Goal: Task Accomplishment & Management: Complete application form

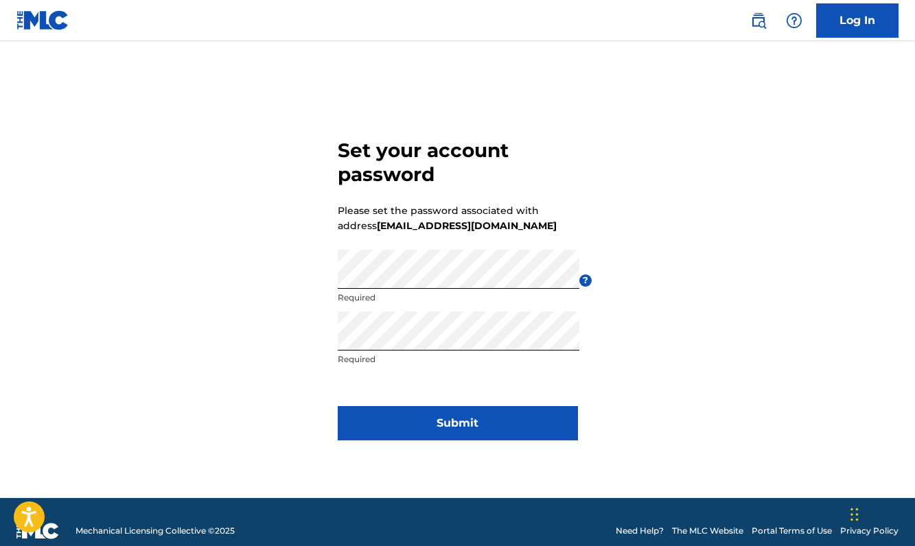
click at [457, 410] on button "Submit" at bounding box center [458, 423] width 240 height 34
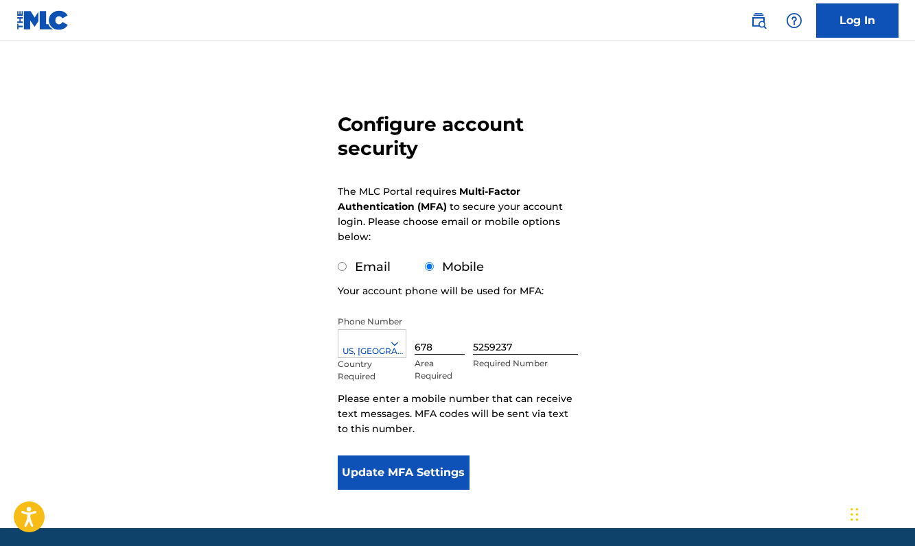
scroll to position [69, 0]
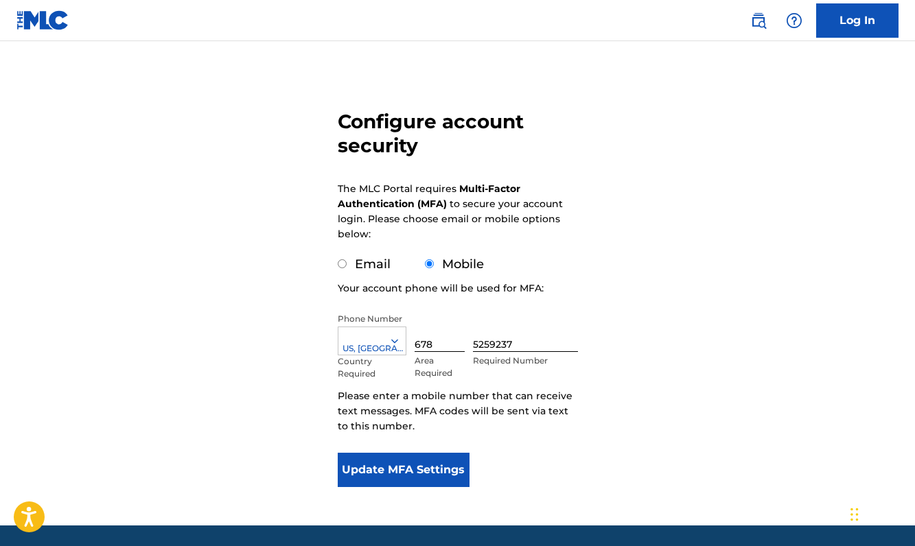
click at [424, 474] on button "Update MFA Settings" at bounding box center [404, 470] width 132 height 34
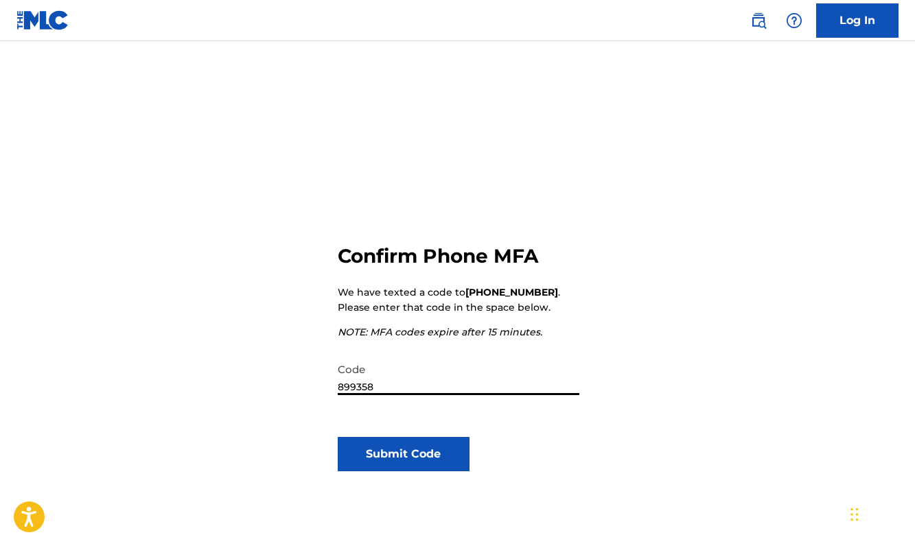
type input "899358"
click at [406, 461] on button "Submit Code" at bounding box center [404, 454] width 132 height 34
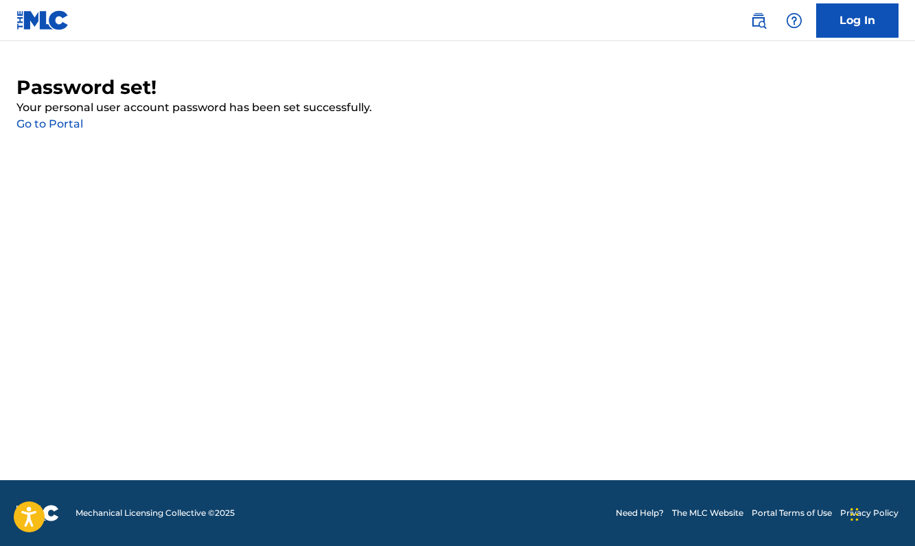
click at [63, 123] on link "Go to Portal" at bounding box center [49, 123] width 67 height 13
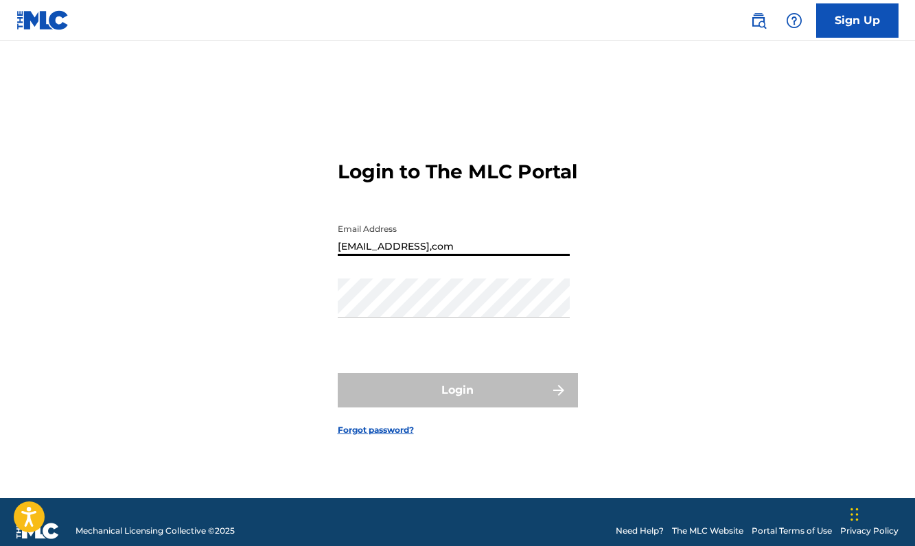
click at [468, 256] on input "[EMAIL_ADDRESS],com" at bounding box center [454, 236] width 232 height 39
type input "[EMAIL_ADDRESS][DOMAIN_NAME]"
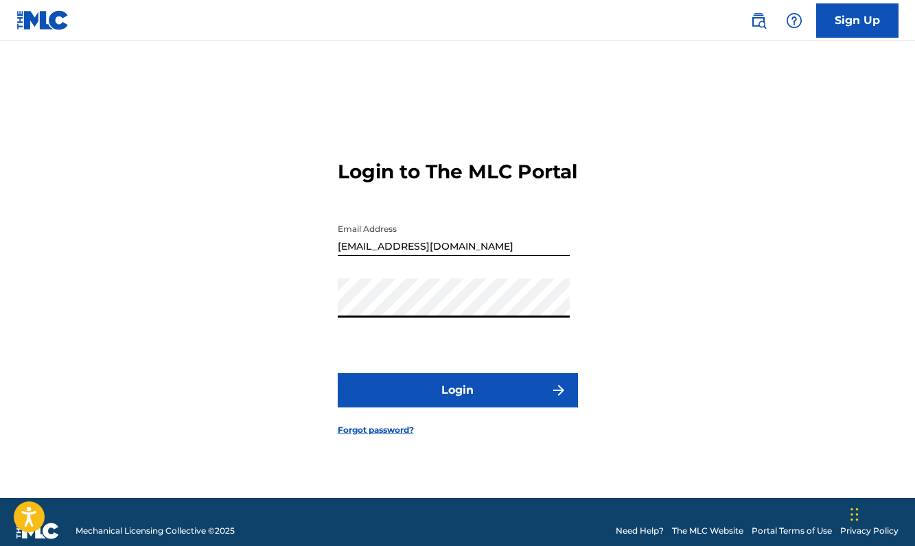
click at [522, 395] on button "Login" at bounding box center [458, 390] width 240 height 34
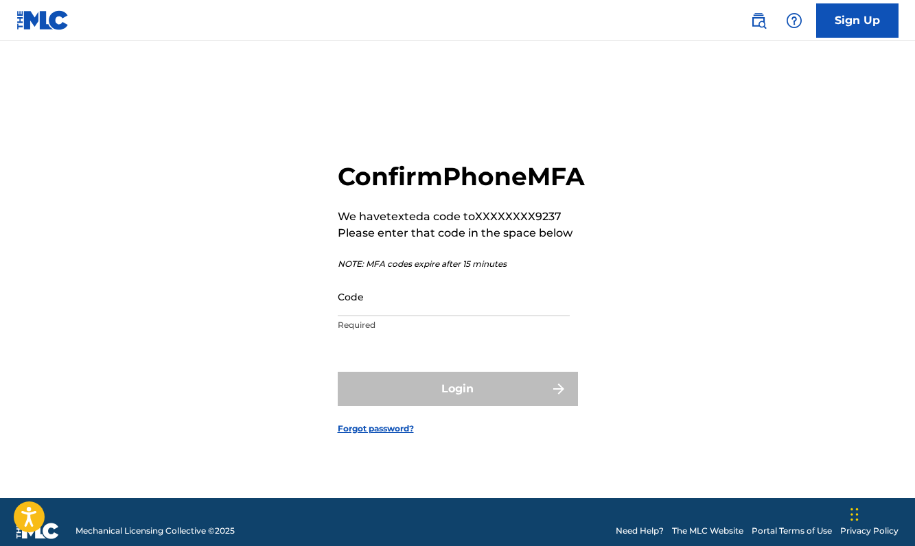
click at [424, 312] on input "Code" at bounding box center [454, 296] width 232 height 39
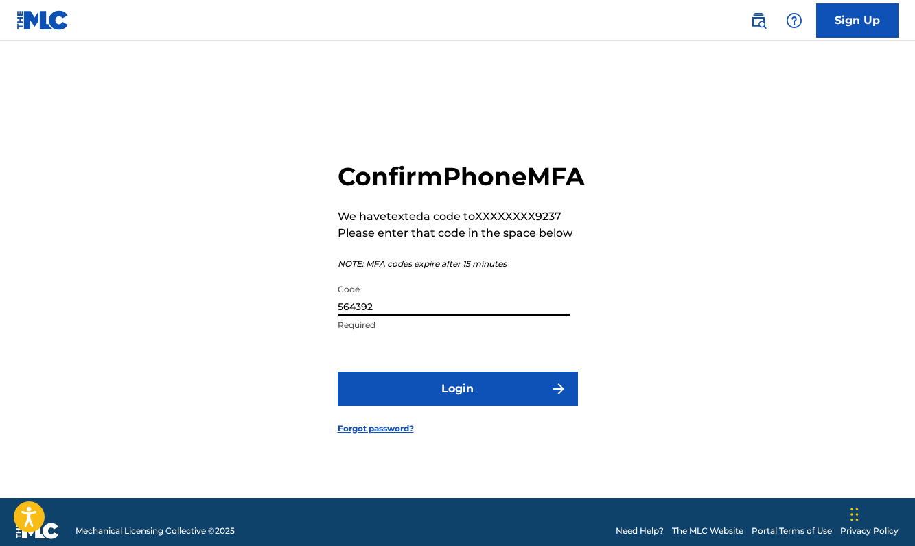
type input "564392"
click at [440, 390] on button "Login" at bounding box center [458, 389] width 240 height 34
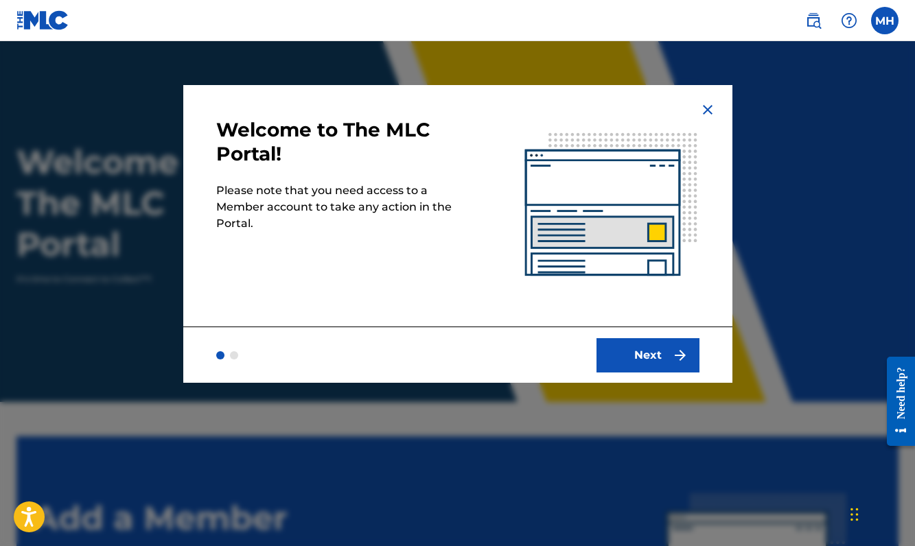
click at [654, 371] on button "Next" at bounding box center [648, 355] width 103 height 34
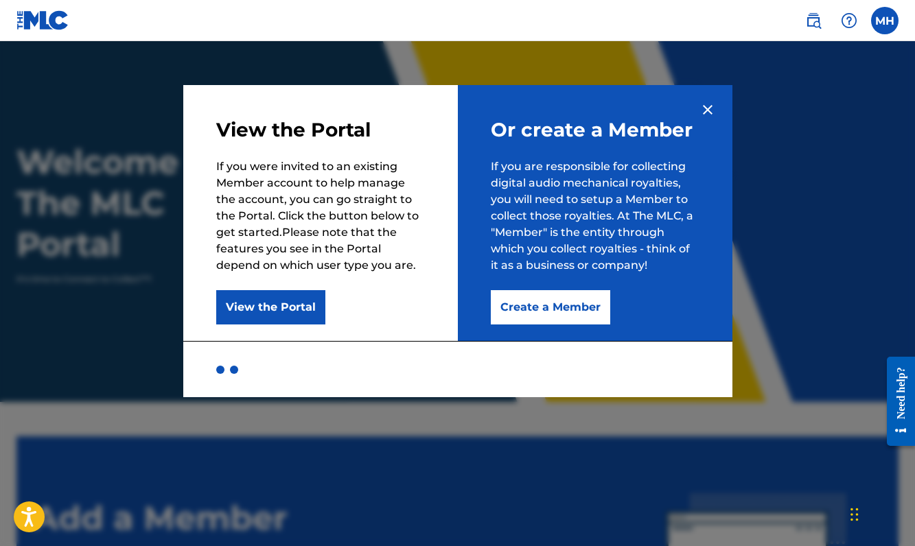
click at [580, 302] on button "Create a Member" at bounding box center [550, 307] width 119 height 34
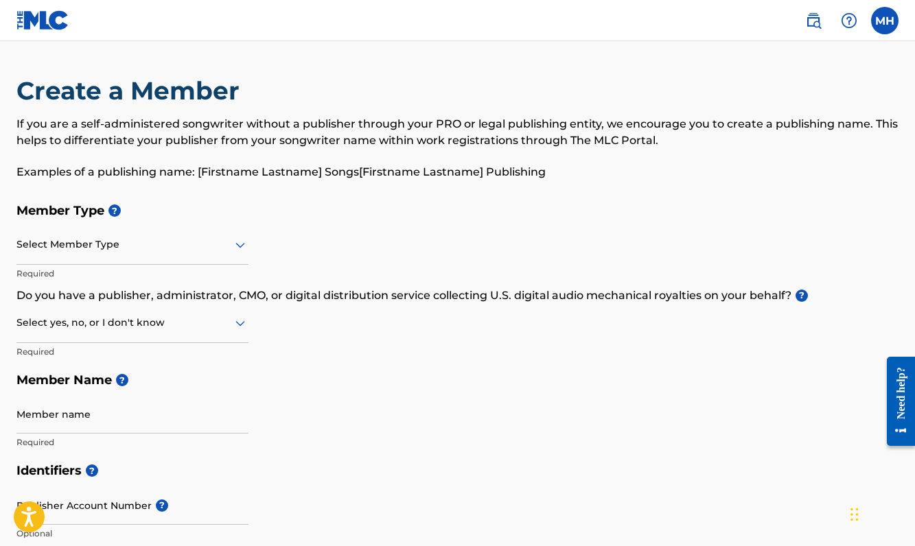
click at [224, 255] on div "Select Member Type" at bounding box center [132, 245] width 232 height 39
click at [322, 338] on div "Member Type ? Select Member Type Required Do you have a publisher, administrato…" at bounding box center [457, 326] width 882 height 260
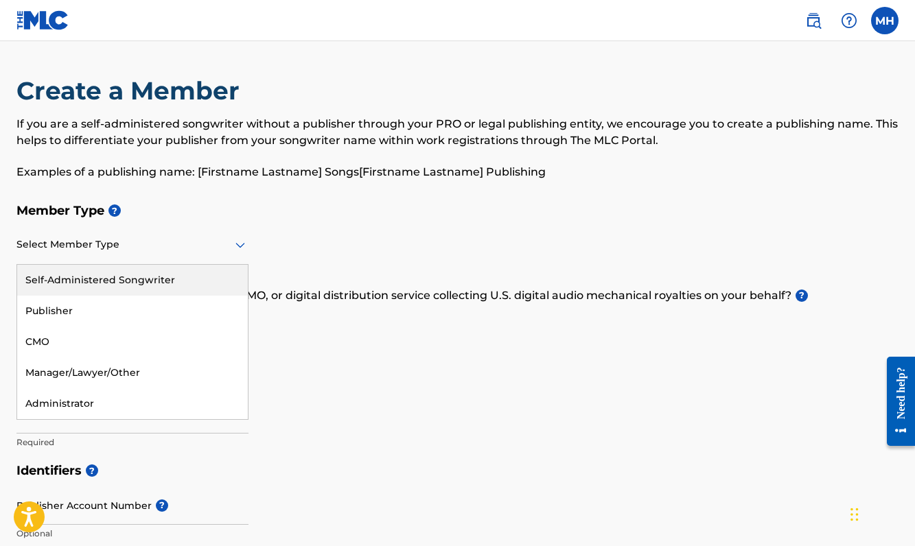
click at [214, 242] on div at bounding box center [132, 244] width 232 height 17
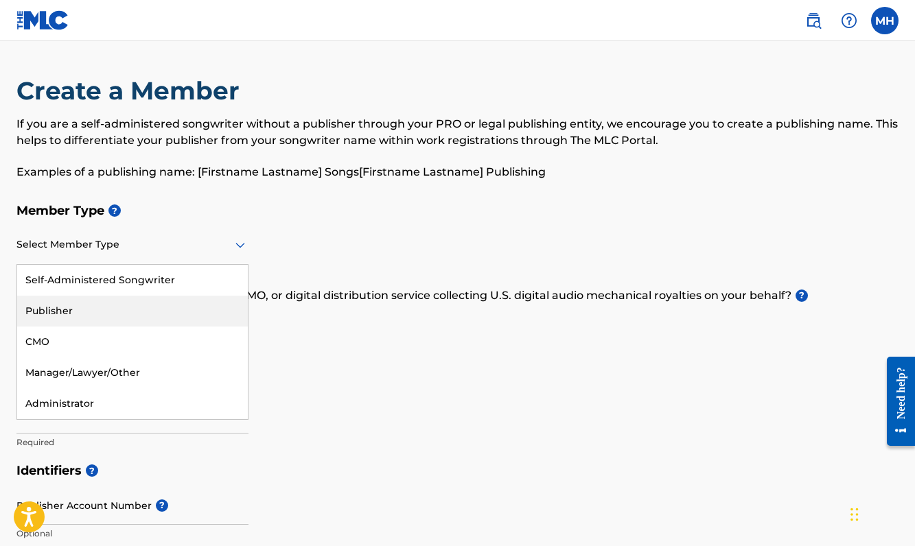
click at [209, 305] on div "Publisher" at bounding box center [132, 311] width 231 height 31
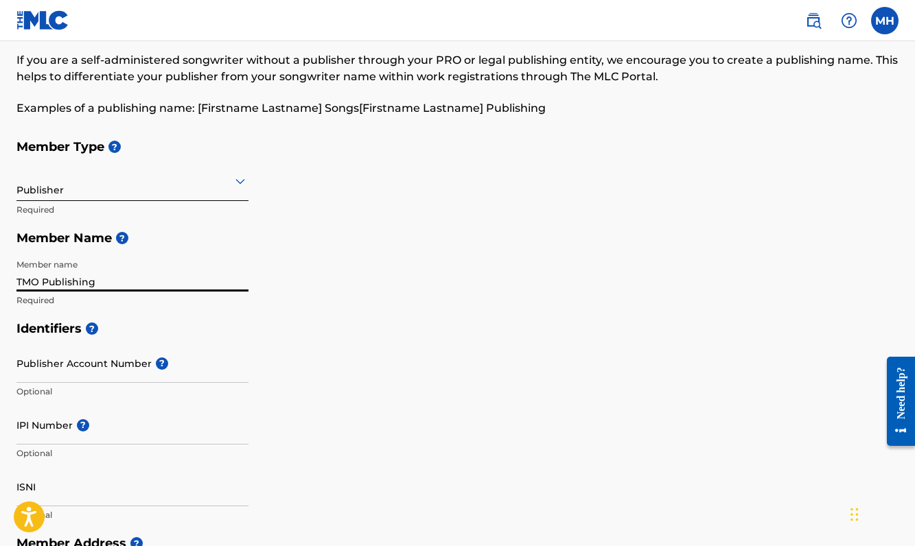
scroll to position [63, 0]
type input "TMO Publishing"
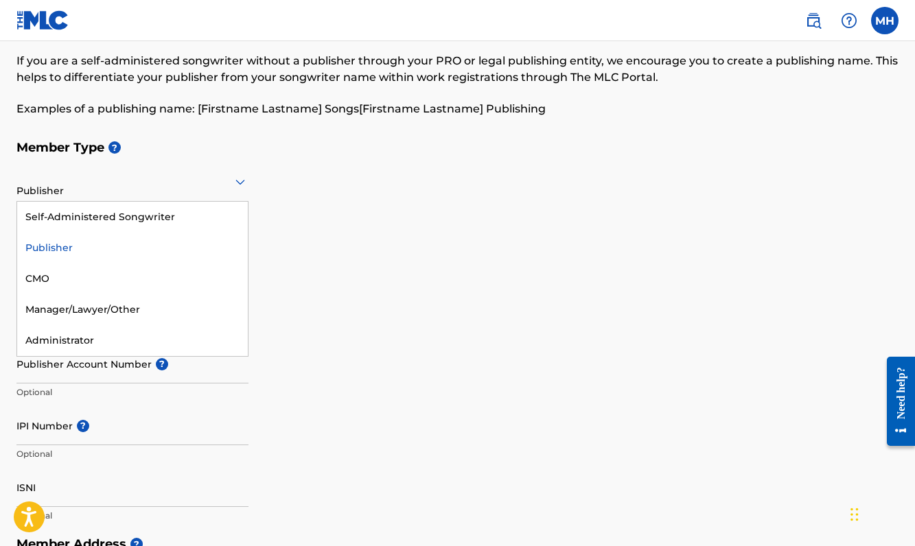
click at [132, 184] on div at bounding box center [132, 181] width 232 height 17
click at [136, 211] on div "Self-Administered Songwriter" at bounding box center [132, 217] width 231 height 31
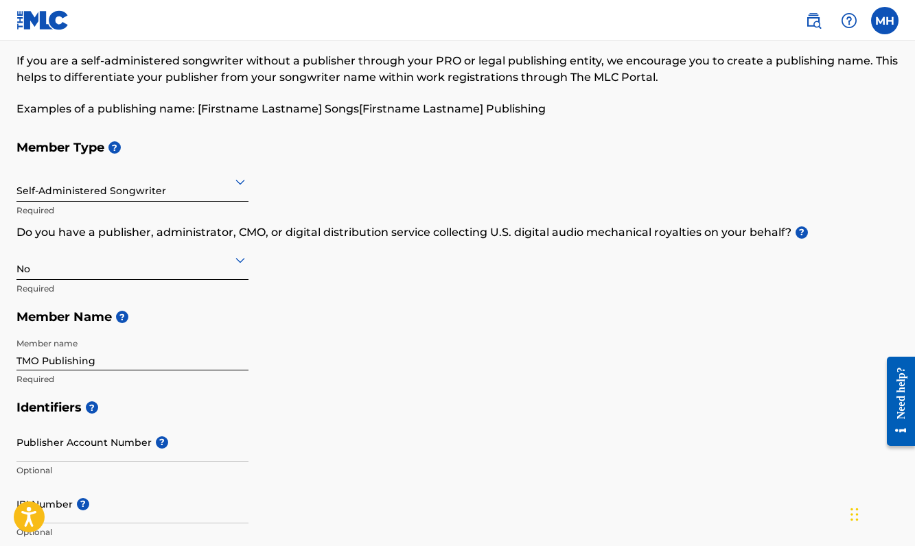
click at [235, 263] on icon at bounding box center [240, 260] width 16 height 16
click at [216, 295] on div "Yes" at bounding box center [132, 295] width 231 height 31
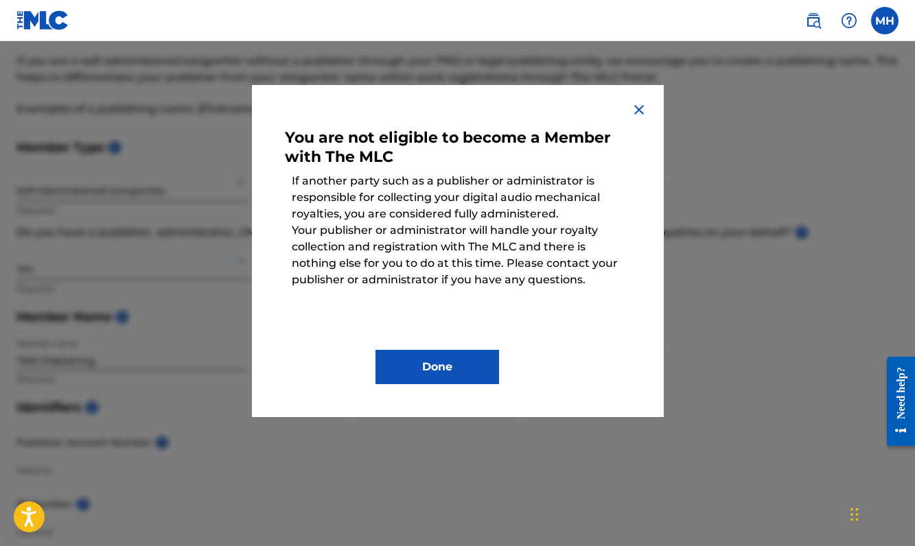
click at [642, 105] on img at bounding box center [639, 110] width 16 height 16
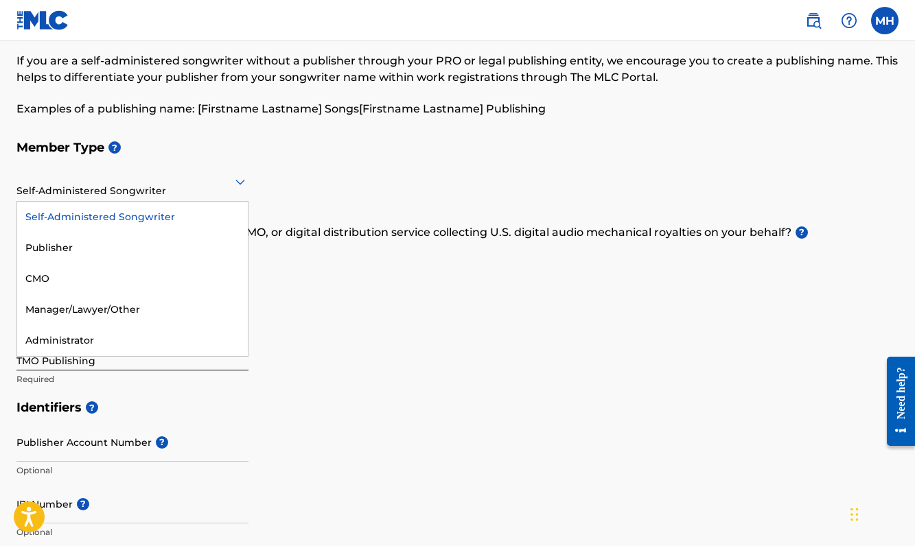
click at [222, 183] on div at bounding box center [132, 181] width 232 height 17
click at [172, 251] on div "Publisher" at bounding box center [132, 248] width 231 height 31
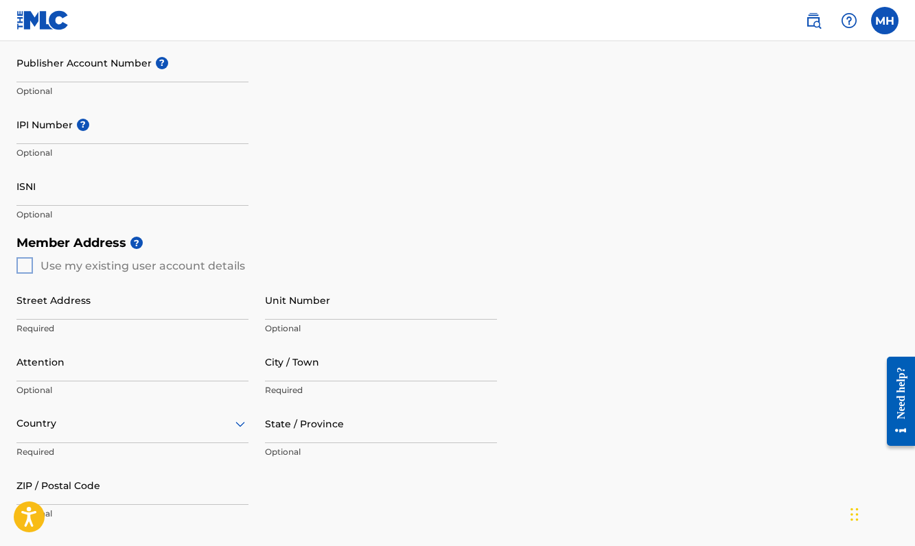
scroll to position [373, 0]
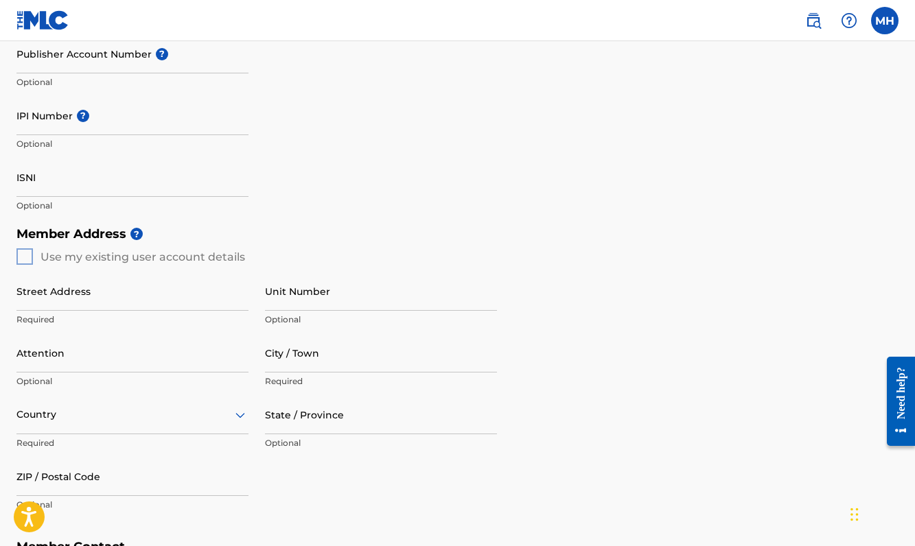
click at [24, 253] on div "Member Address ? Use my existing user account details Street Address Required U…" at bounding box center [457, 377] width 882 height 314
click at [27, 253] on div "Member Address ? Use my existing user account details Street Address Required U…" at bounding box center [457, 377] width 882 height 314
click at [192, 235] on h5 "Member Address ?" at bounding box center [457, 235] width 882 height 30
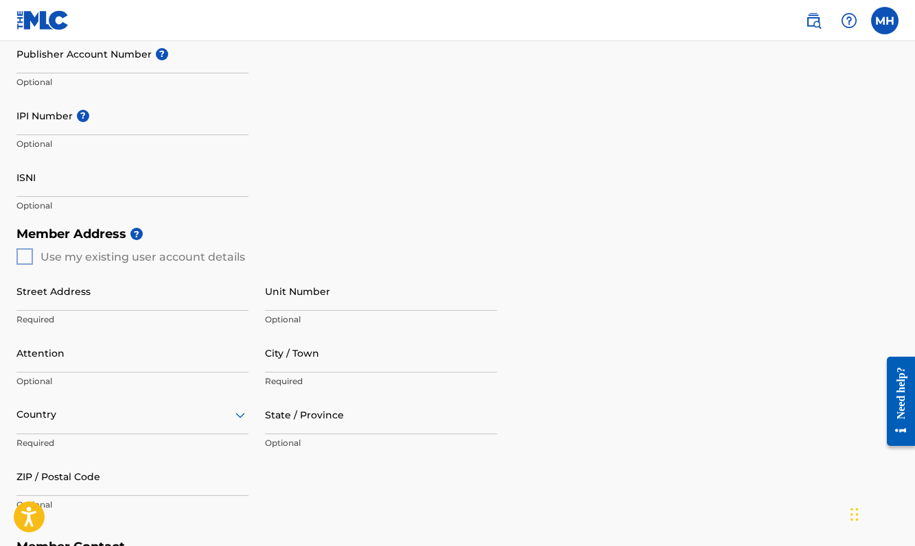
click at [27, 259] on div "Member Address ? Use my existing user account details Street Address Required U…" at bounding box center [457, 377] width 882 height 314
type input "1953 [PERSON_NAME] SE"
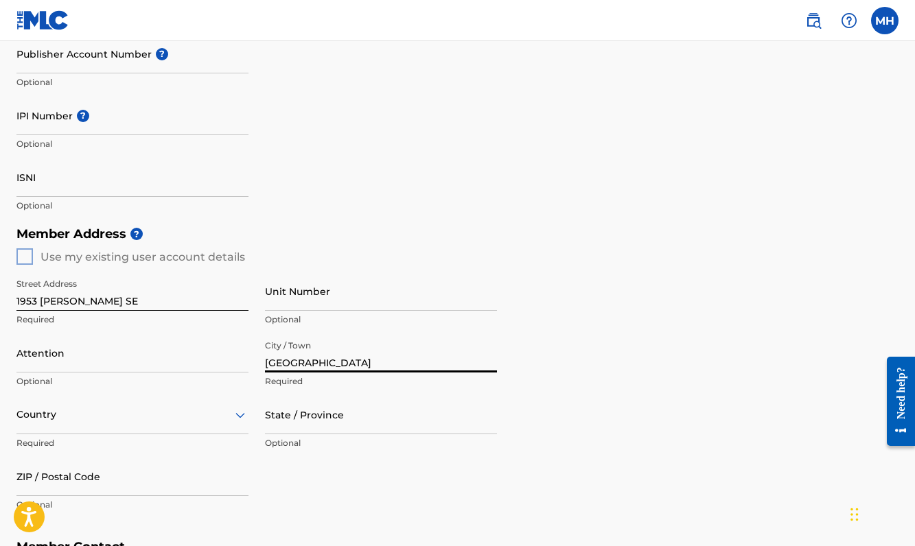
type input "[GEOGRAPHIC_DATA]"
click at [232, 419] on div "Country" at bounding box center [132, 414] width 232 height 39
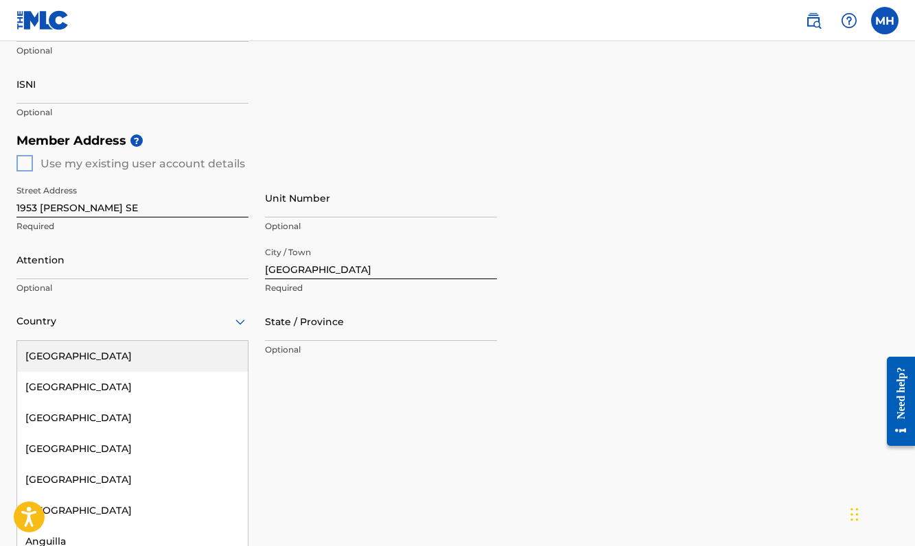
click at [199, 360] on div "[GEOGRAPHIC_DATA]" at bounding box center [132, 356] width 231 height 31
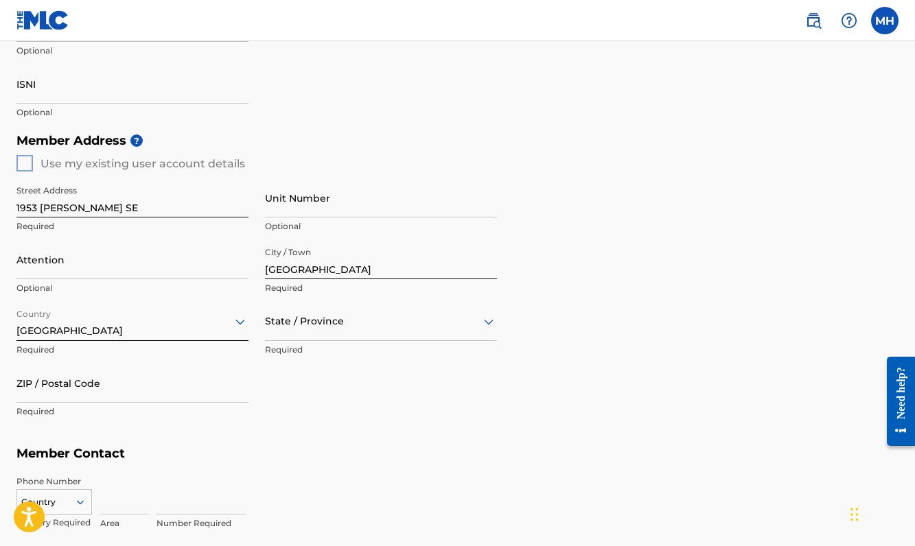
click at [326, 332] on div "State / Province" at bounding box center [381, 321] width 232 height 39
click at [318, 405] on div "[US_STATE]" at bounding box center [381, 401] width 231 height 31
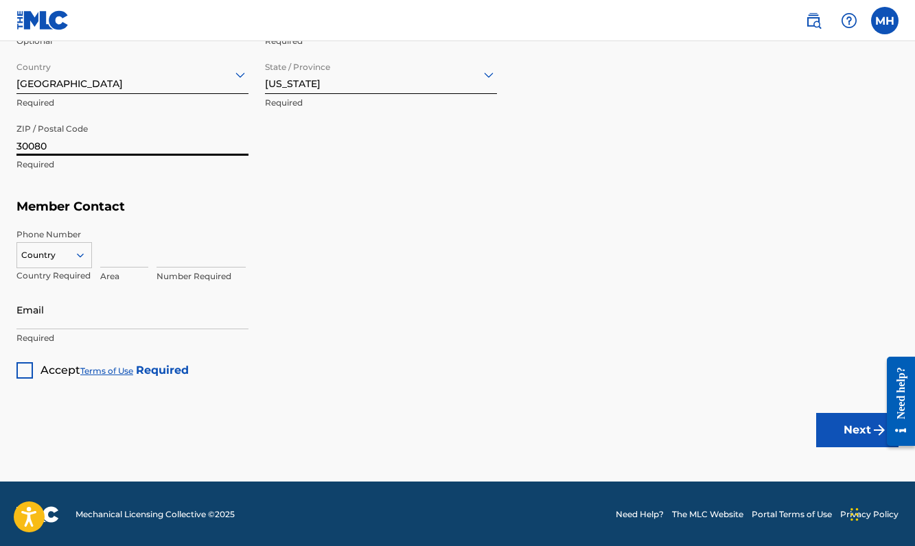
scroll to position [713, 0]
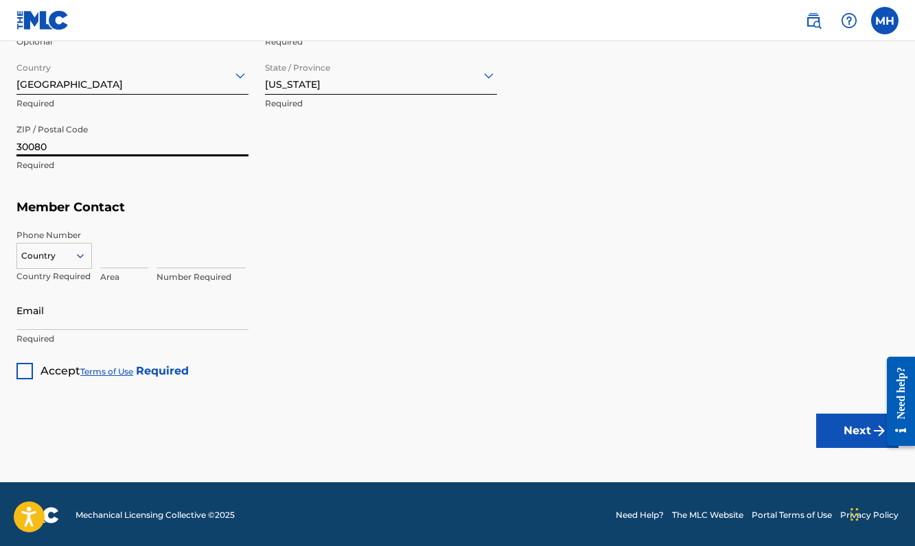
type input "30080"
click at [111, 256] on input at bounding box center [124, 248] width 48 height 39
type input "1"
click at [115, 253] on input "1" at bounding box center [124, 248] width 48 height 39
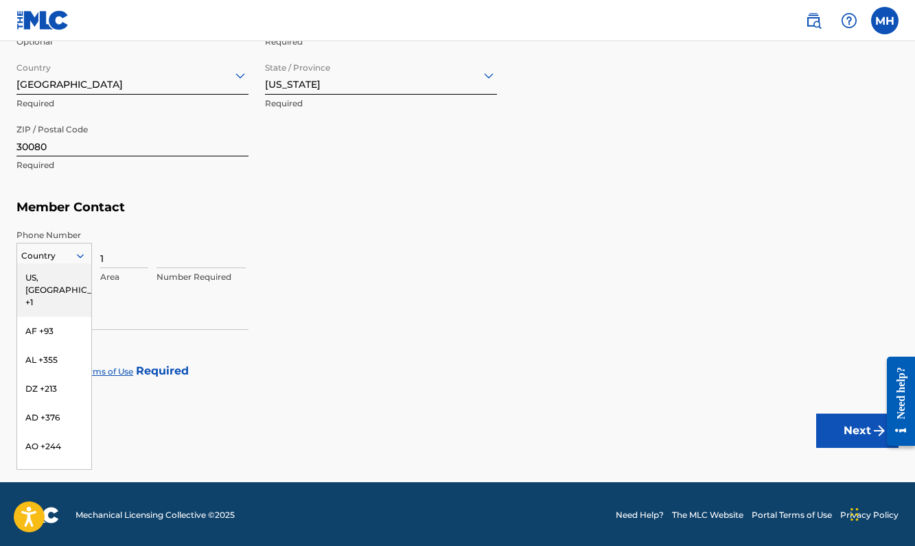
click at [82, 254] on icon at bounding box center [80, 256] width 7 height 4
click at [76, 279] on div "US, [GEOGRAPHIC_DATA] +1" at bounding box center [54, 291] width 74 height 54
click at [112, 263] on input "1" at bounding box center [124, 248] width 48 height 39
click at [78, 257] on icon at bounding box center [80, 256] width 12 height 12
click at [54, 280] on div "US, [GEOGRAPHIC_DATA] +1" at bounding box center [54, 291] width 74 height 54
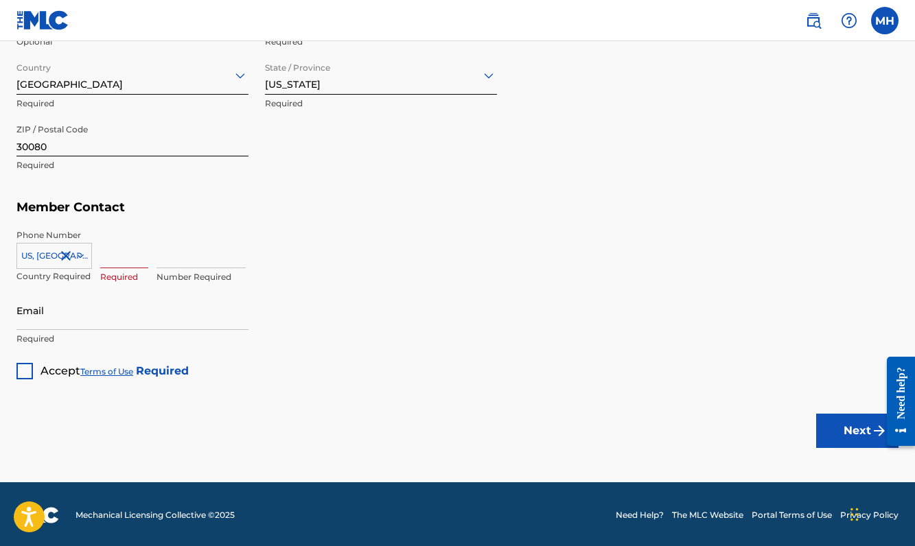
click at [120, 251] on input at bounding box center [124, 248] width 48 height 39
type input "678"
click at [166, 254] on input at bounding box center [201, 248] width 89 height 39
type input "5259237"
type input "[EMAIL_ADDRESS][DOMAIN_NAME]"
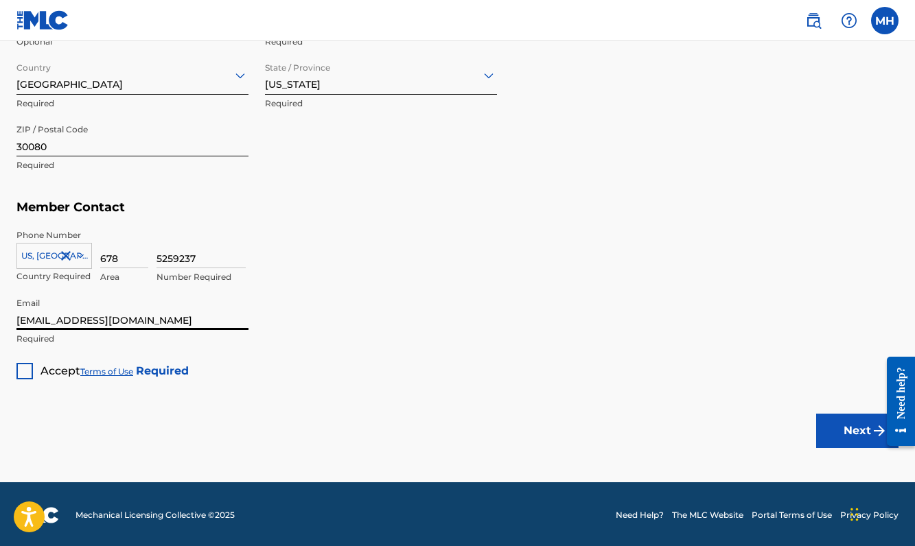
click at [21, 371] on div at bounding box center [24, 371] width 16 height 16
click at [830, 433] on button "Next" at bounding box center [857, 431] width 82 height 34
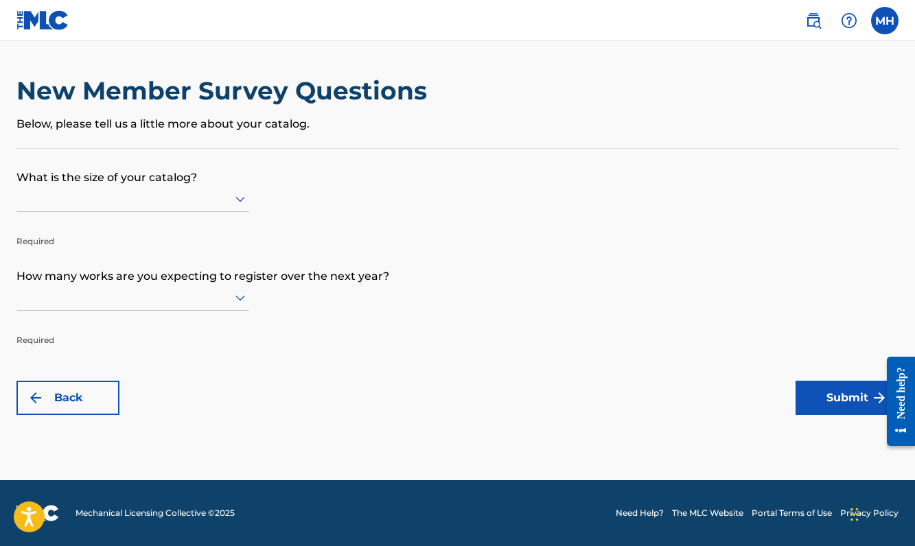
click at [218, 207] on div at bounding box center [132, 198] width 232 height 17
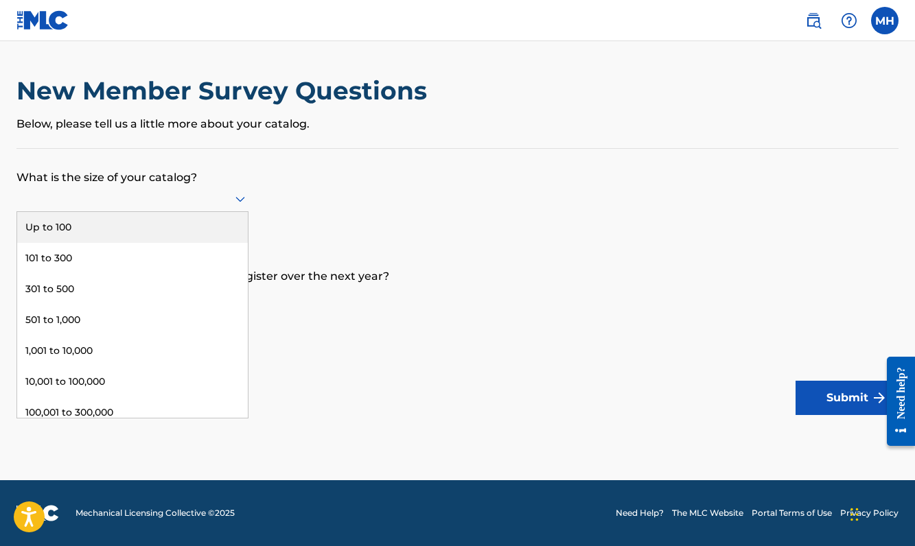
click at [208, 232] on div "Up to 100" at bounding box center [132, 227] width 231 height 31
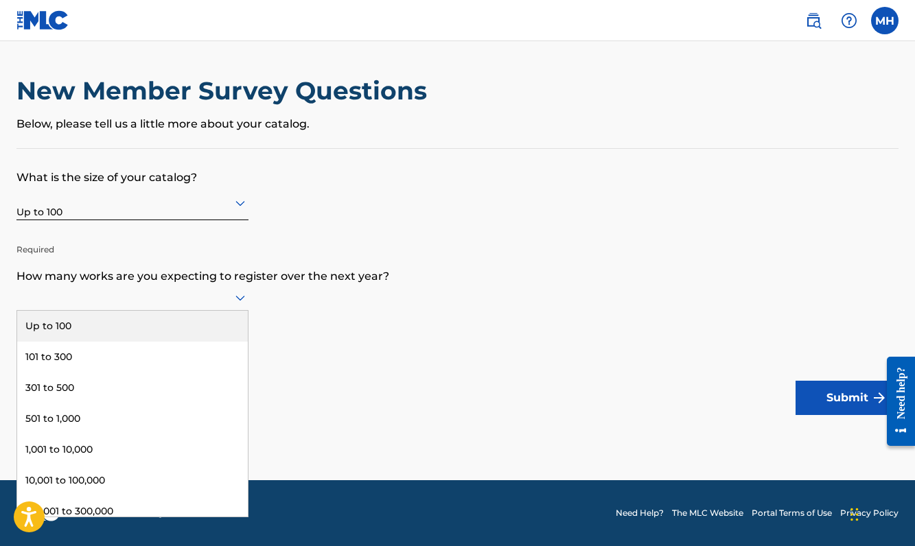
click at [209, 306] on div at bounding box center [132, 297] width 232 height 17
click at [200, 338] on div "Up to 100" at bounding box center [132, 326] width 231 height 31
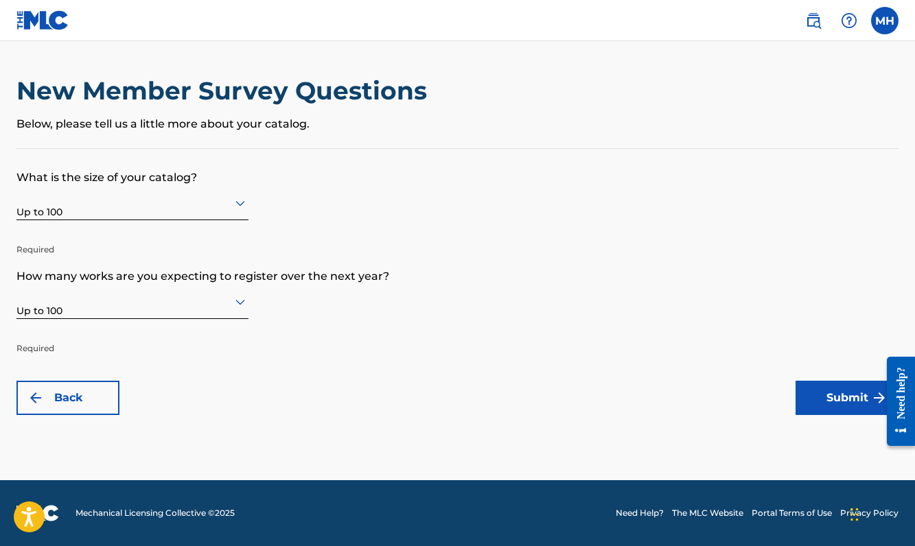
click at [840, 391] on button "Submit" at bounding box center [847, 398] width 103 height 34
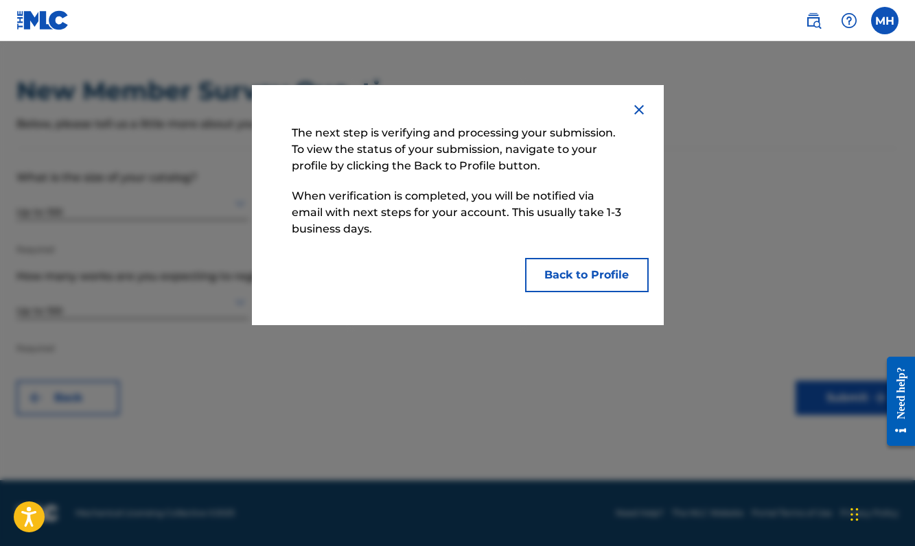
click at [617, 283] on button "Back to Profile" at bounding box center [587, 275] width 124 height 34
